Goal: Task Accomplishment & Management: Use online tool/utility

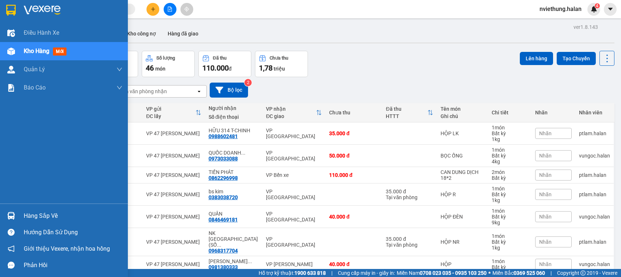
click at [17, 214] on div at bounding box center [11, 215] width 13 height 13
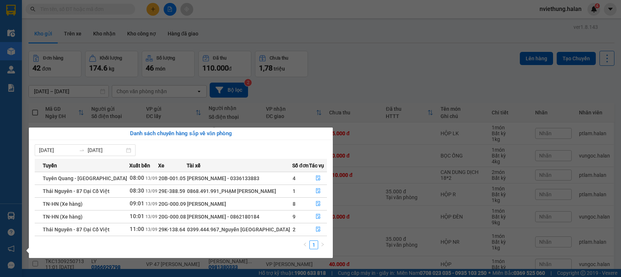
drag, startPoint x: 314, startPoint y: 30, endPoint x: 263, endPoint y: 28, distance: 51.2
click at [314, 30] on section "Kết quả tìm kiếm ( 0 ) Bộ lọc No Data nviethung.halan 4 Điều hành xe Kho hàng m…" at bounding box center [310, 138] width 621 height 277
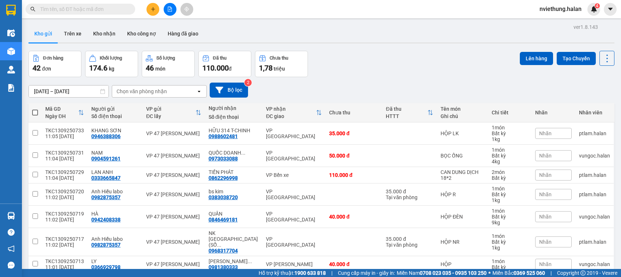
click at [87, 9] on input "text" at bounding box center [83, 9] width 86 height 8
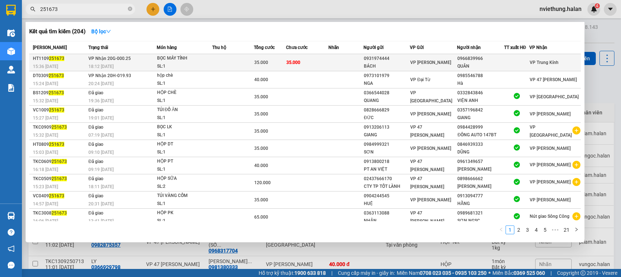
type input "251673"
click at [428, 68] on td "VP Hoàng Văn Thụ" at bounding box center [433, 62] width 47 height 17
click at [424, 65] on span "VP Hoàng Văn Thụ" at bounding box center [430, 62] width 41 height 5
click at [178, 61] on div "BỌC MÁY TÍNH" at bounding box center [184, 58] width 55 height 8
click at [477, 64] on div "QUÂN" at bounding box center [480, 66] width 46 height 8
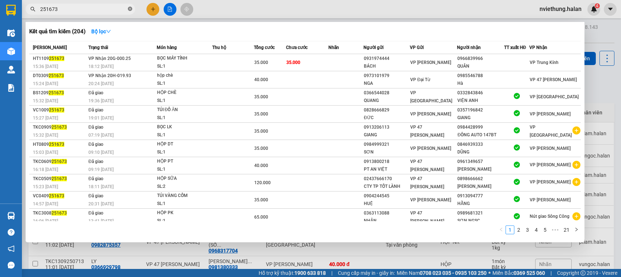
click at [128, 10] on icon "close-circle" at bounding box center [130, 9] width 4 height 4
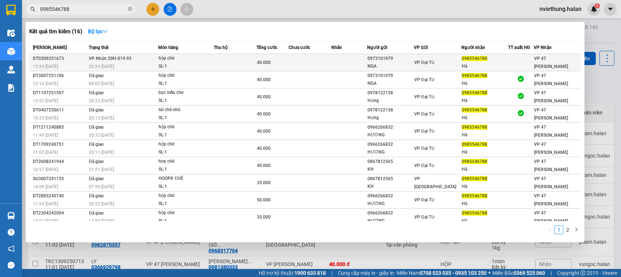
type input "0985546788"
click at [503, 66] on div "Hà" at bounding box center [485, 66] width 46 height 8
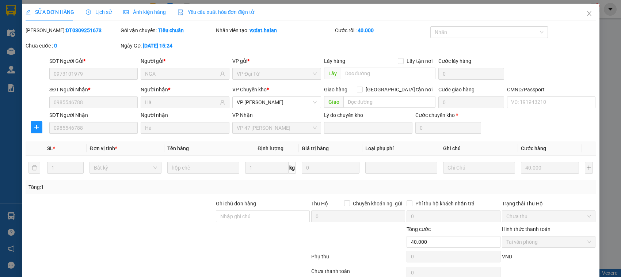
type input "0973101979"
type input "NGA"
type input "0985546788"
type input "Hà"
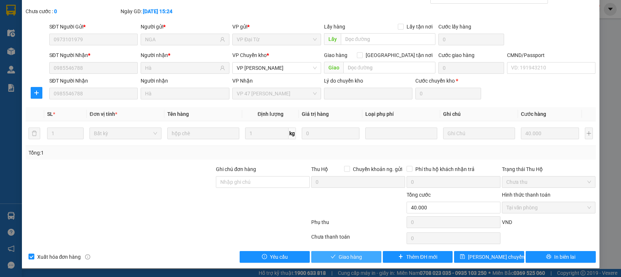
click at [347, 258] on span "Giao hàng" at bounding box center [350, 257] width 23 height 8
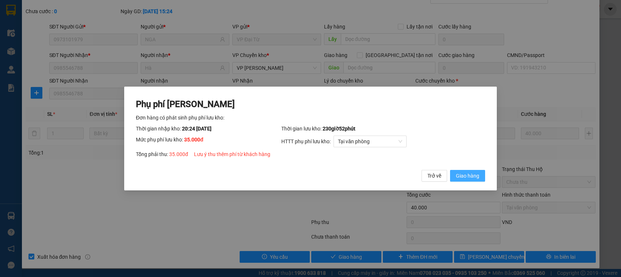
click at [464, 176] on span "Giao hàng" at bounding box center [467, 176] width 23 height 8
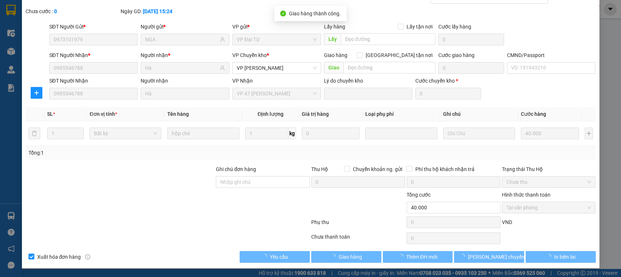
type input "75.000"
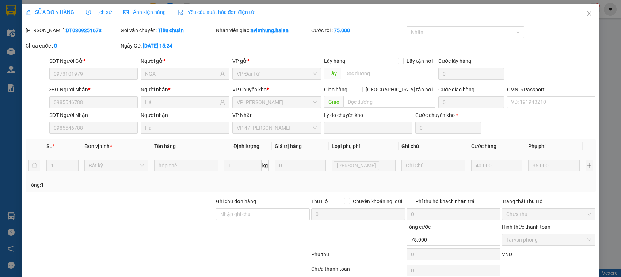
scroll to position [33, 0]
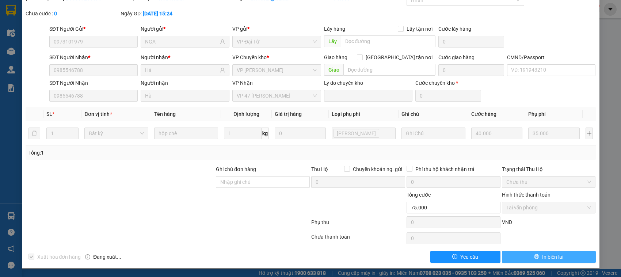
click at [542, 256] on span "In biên lai" at bounding box center [552, 257] width 21 height 8
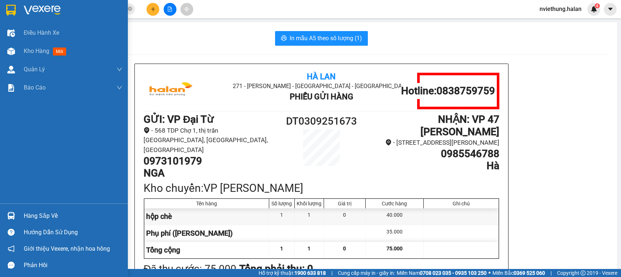
click at [52, 205] on div "Hàng sắp về Hướng dẫn sử dụng Giới thiệu Vexere, nhận hoa hồng Phản hồi" at bounding box center [64, 238] width 128 height 70
click at [49, 211] on div "Hàng sắp về" at bounding box center [73, 215] width 99 height 11
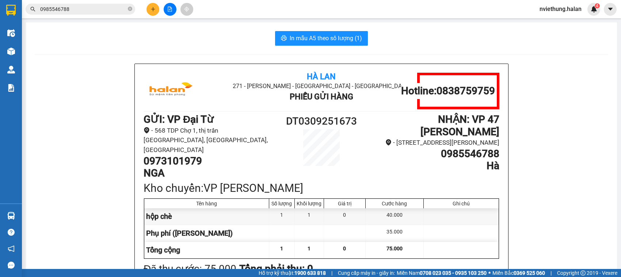
click at [43, 81] on section "Kết quả tìm kiếm ( 16 ) Bộ lọc Mã ĐH Trạng thái Món hàng Thu hộ Tổng cước Chưa …" at bounding box center [310, 138] width 621 height 277
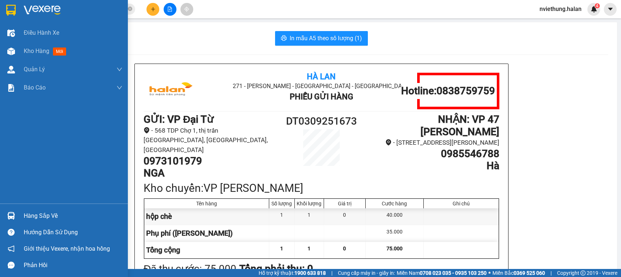
click at [35, 218] on div "Hàng sắp về" at bounding box center [73, 215] width 99 height 11
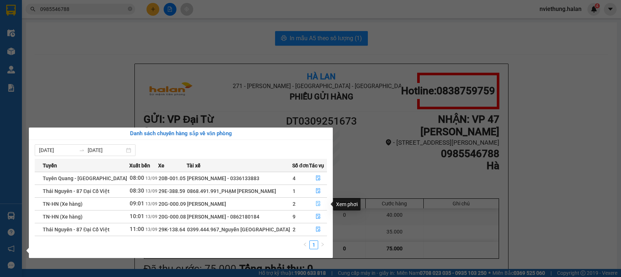
click at [318, 205] on icon "file-done" at bounding box center [318, 203] width 5 height 5
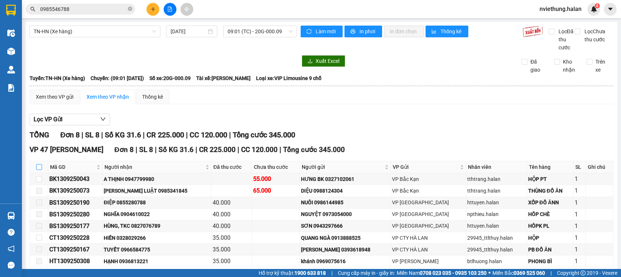
click at [41, 170] on input "checkbox" at bounding box center [39, 167] width 6 height 6
checkbox input "true"
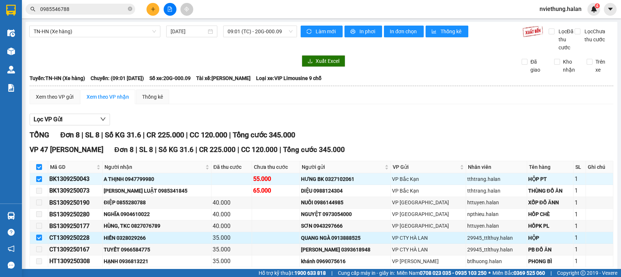
scroll to position [45, 0]
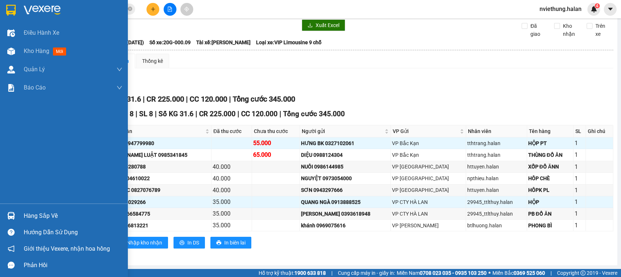
click at [27, 218] on div "Hàng sắp về" at bounding box center [73, 215] width 99 height 11
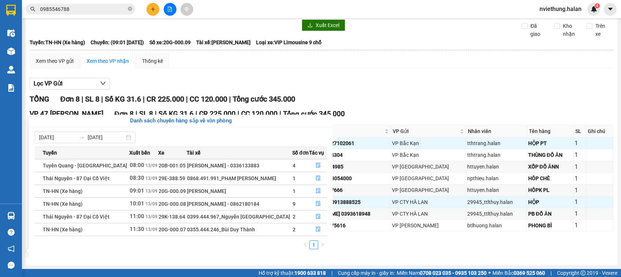
click at [275, 77] on section "Kết quả tìm kiếm ( 16 ) Bộ lọc Mã ĐH Trạng thái Món hàng Thu hộ Tổng cước Chưa …" at bounding box center [310, 138] width 621 height 277
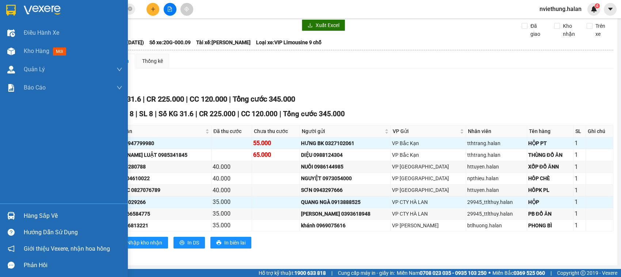
click at [13, 215] on img at bounding box center [11, 216] width 8 height 8
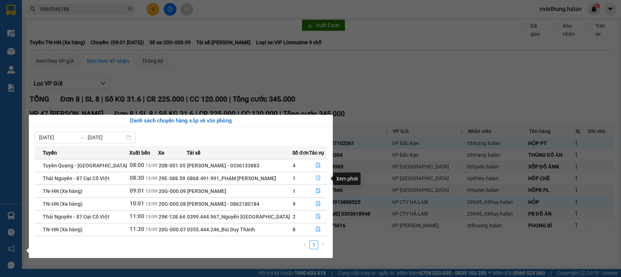
click at [322, 177] on button "button" at bounding box center [317, 178] width 17 height 12
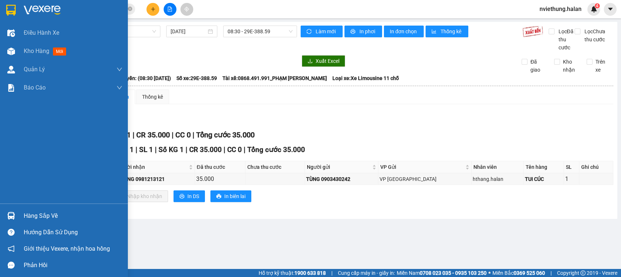
click at [49, 215] on div "Hàng sắp về" at bounding box center [73, 215] width 99 height 11
